Goal: Check status: Check status

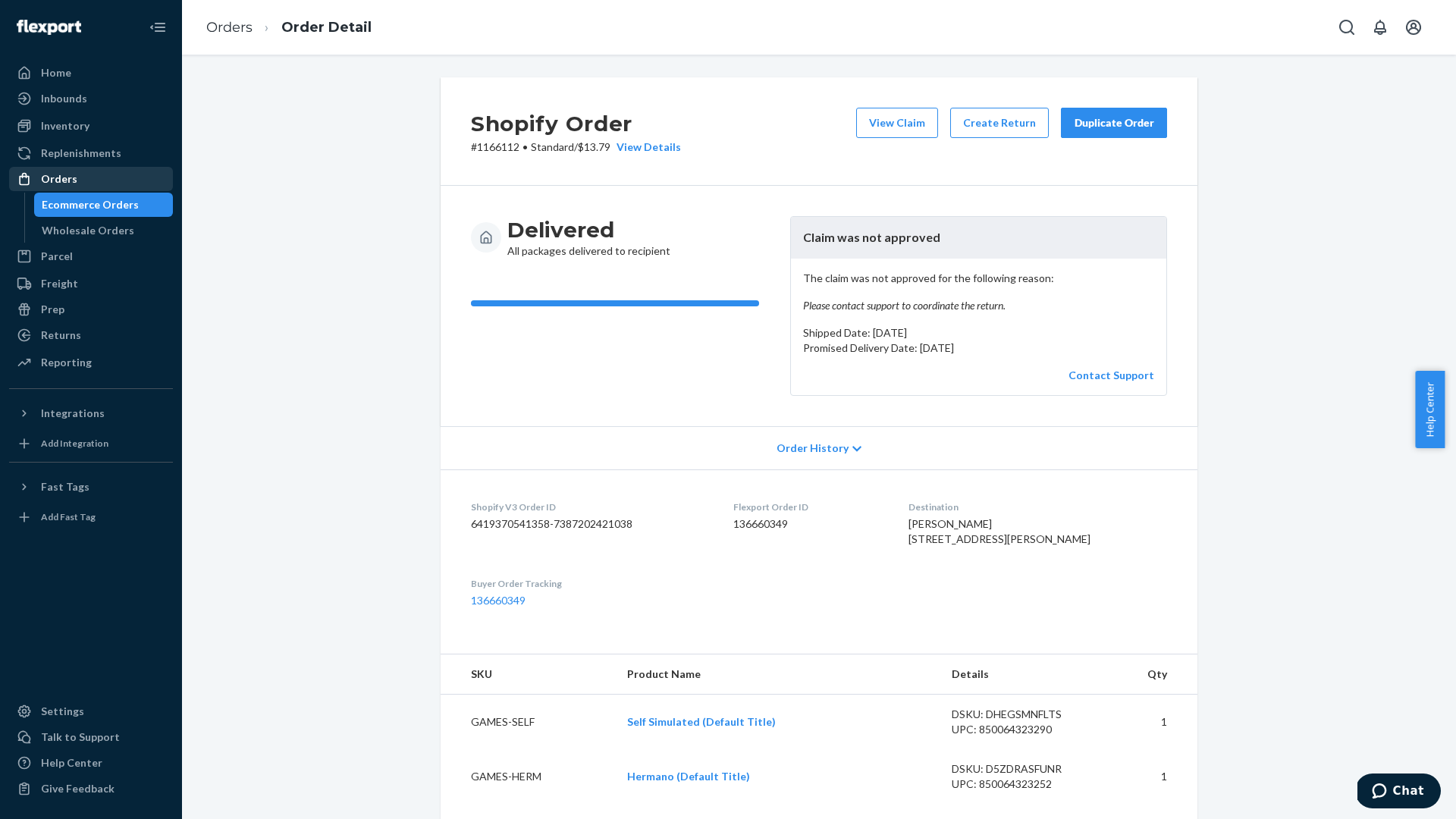
click at [76, 185] on div "Orders" at bounding box center [91, 179] width 161 height 21
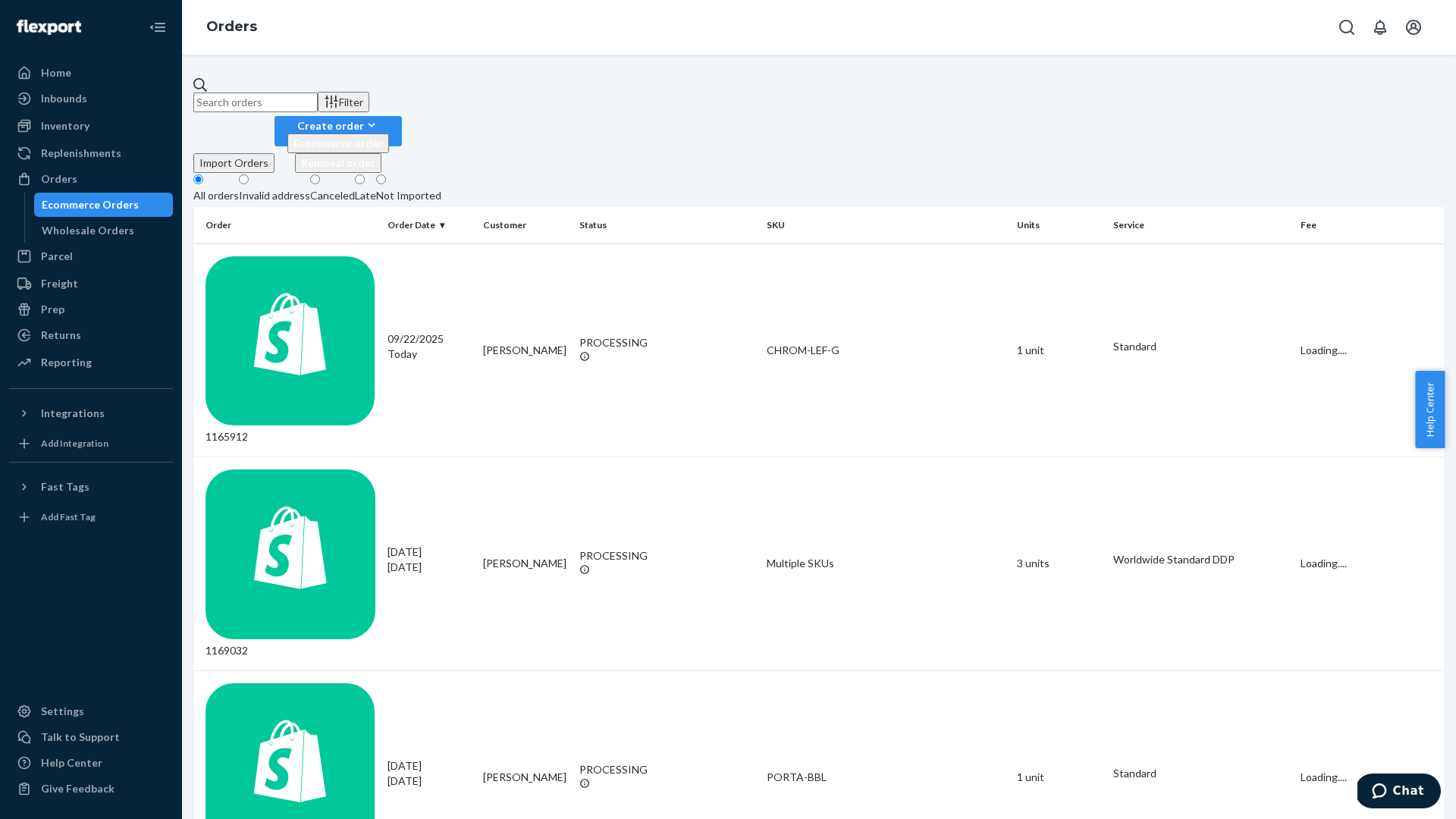
click at [318, 105] on input "text" at bounding box center [255, 102] width 125 height 19
paste input "136660355"
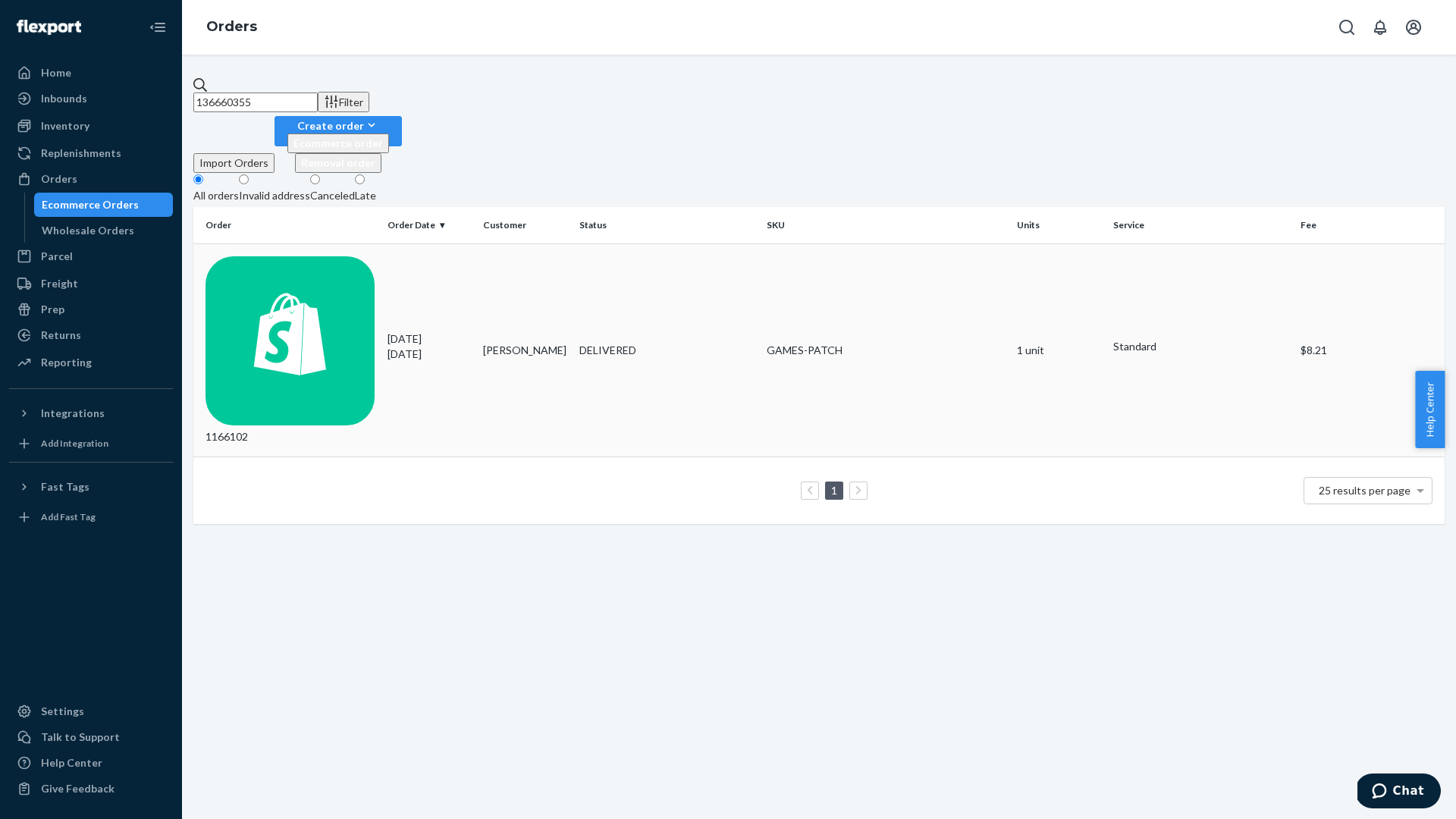
type input "136660355"
click at [334, 256] on div "1166102" at bounding box center [291, 351] width 170 height 189
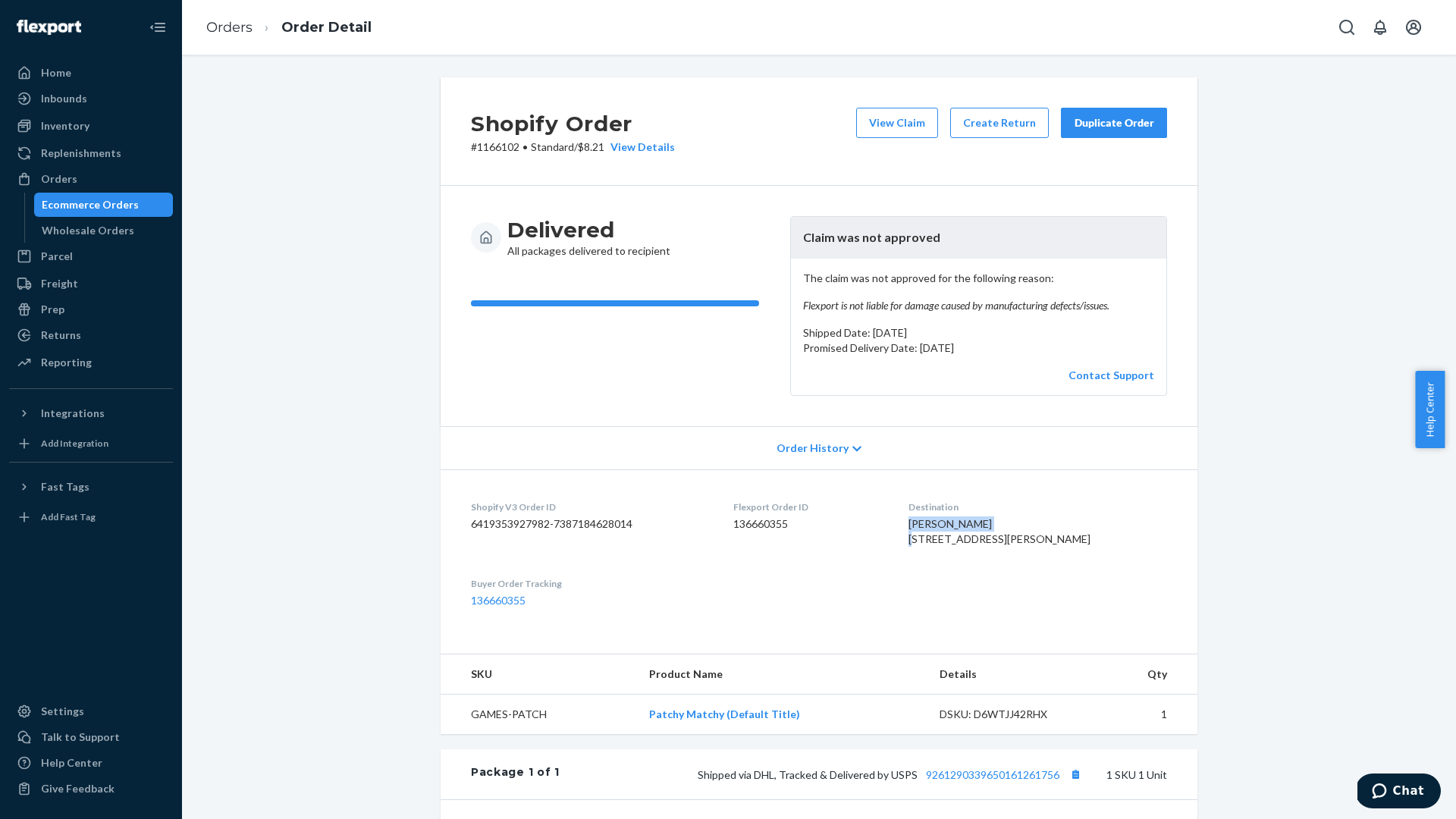
drag, startPoint x: 1005, startPoint y: 525, endPoint x: 908, endPoint y: 527, distance: 97.0
click at [908, 527] on dl "Shopify V3 Order ID 6419353927982-7387184628014 Flexport Order ID 136660355 Des…" at bounding box center [819, 553] width 757 height 169
copy span "[PERSON_NAME]"
